Goal: Find contact information: Find contact information

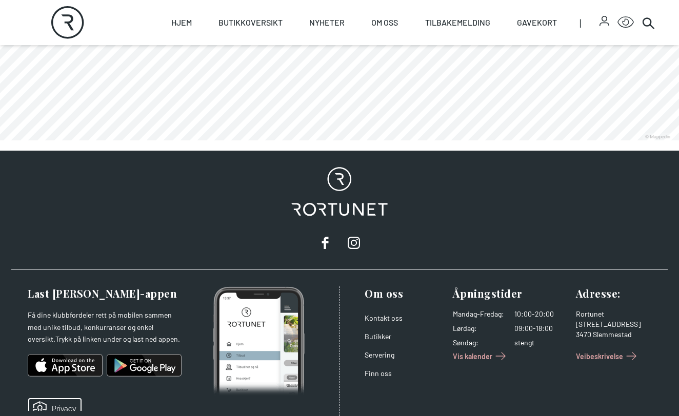
scroll to position [940, 0]
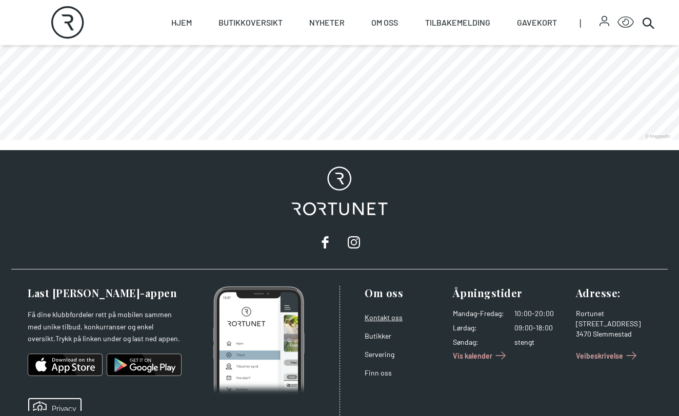
click at [376, 322] on link "Kontakt oss" at bounding box center [384, 317] width 38 height 9
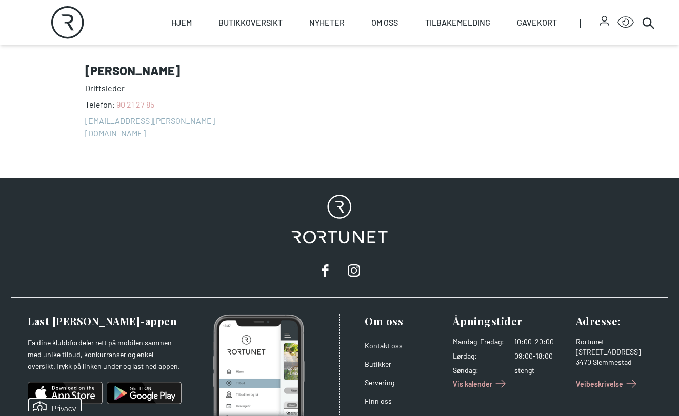
scroll to position [1061, 0]
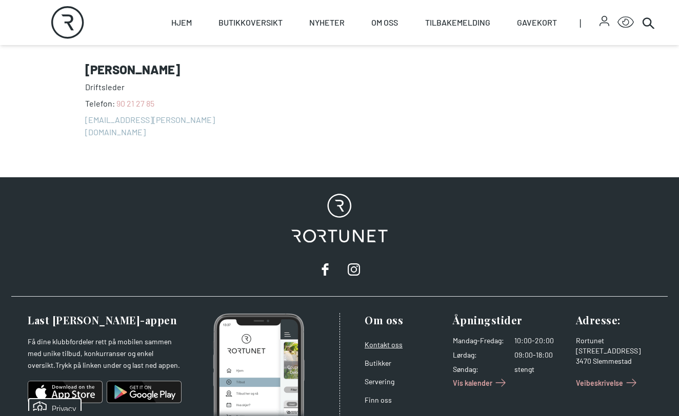
click at [385, 341] on link "Kontakt oss" at bounding box center [384, 345] width 38 height 9
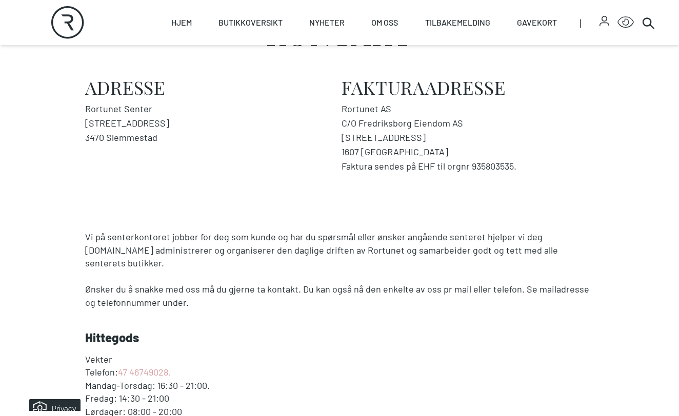
scroll to position [291, 0]
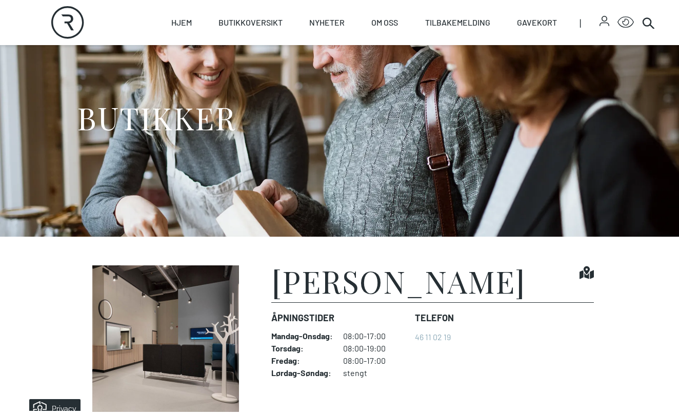
scroll to position [61, 0]
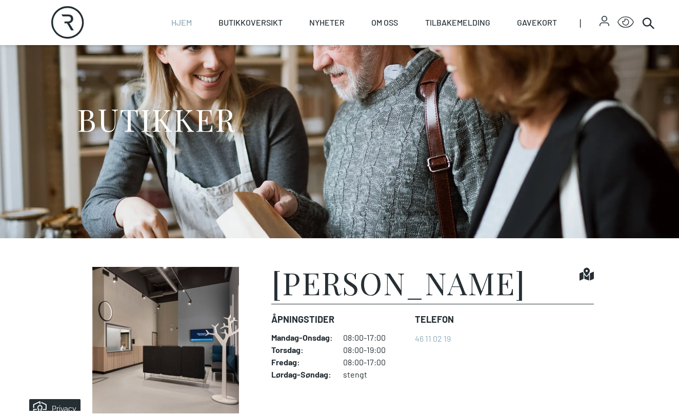
click at [184, 21] on link "Hjem" at bounding box center [181, 22] width 21 height 45
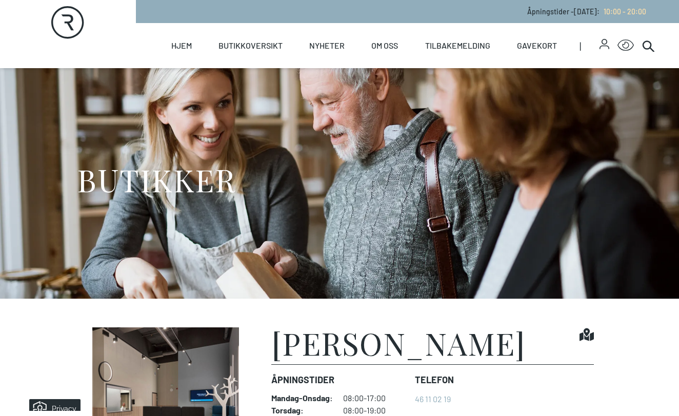
select select "NO"
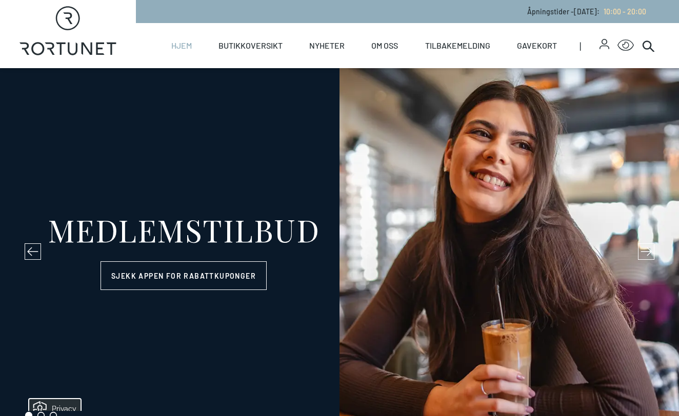
click at [181, 42] on link "Hjem" at bounding box center [181, 45] width 21 height 45
select select "NO"
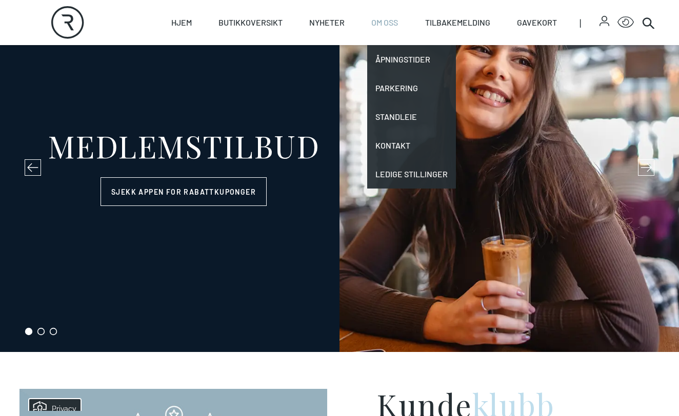
scroll to position [67, 0]
